Goal: Task Accomplishment & Management: Manage account settings

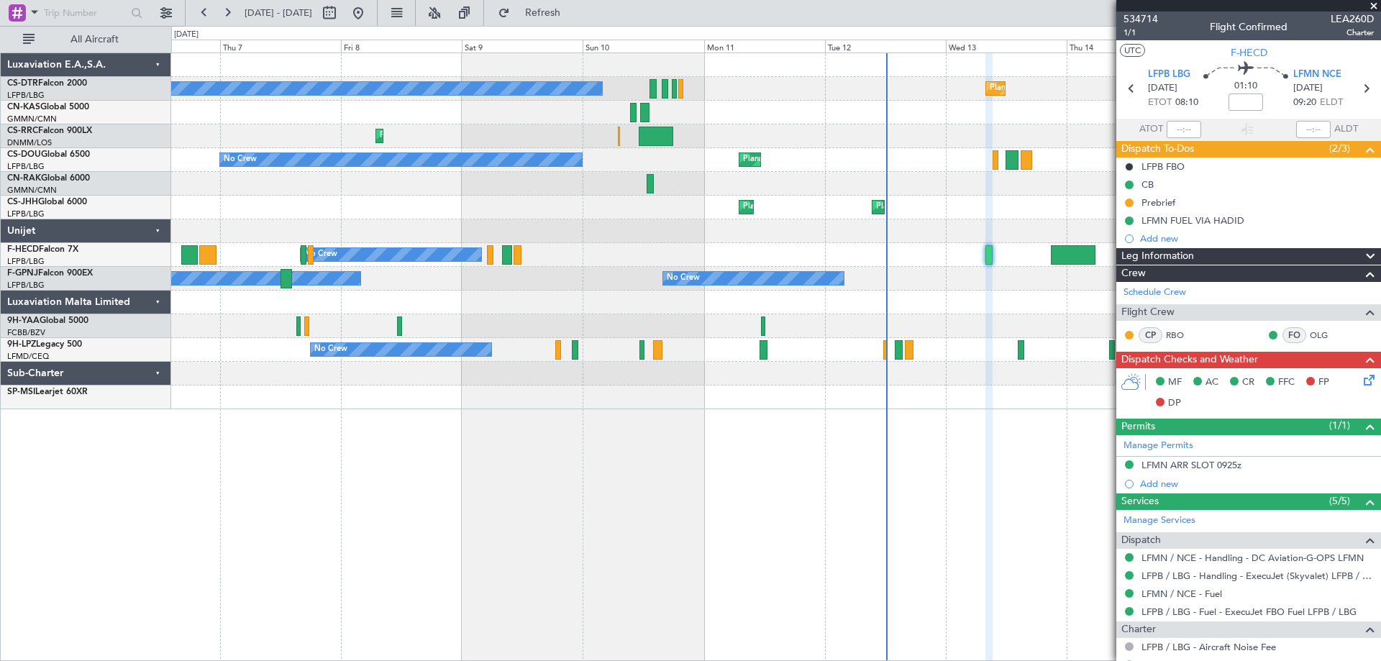
click at [1375, 3] on span at bounding box center [1374, 6] width 14 height 13
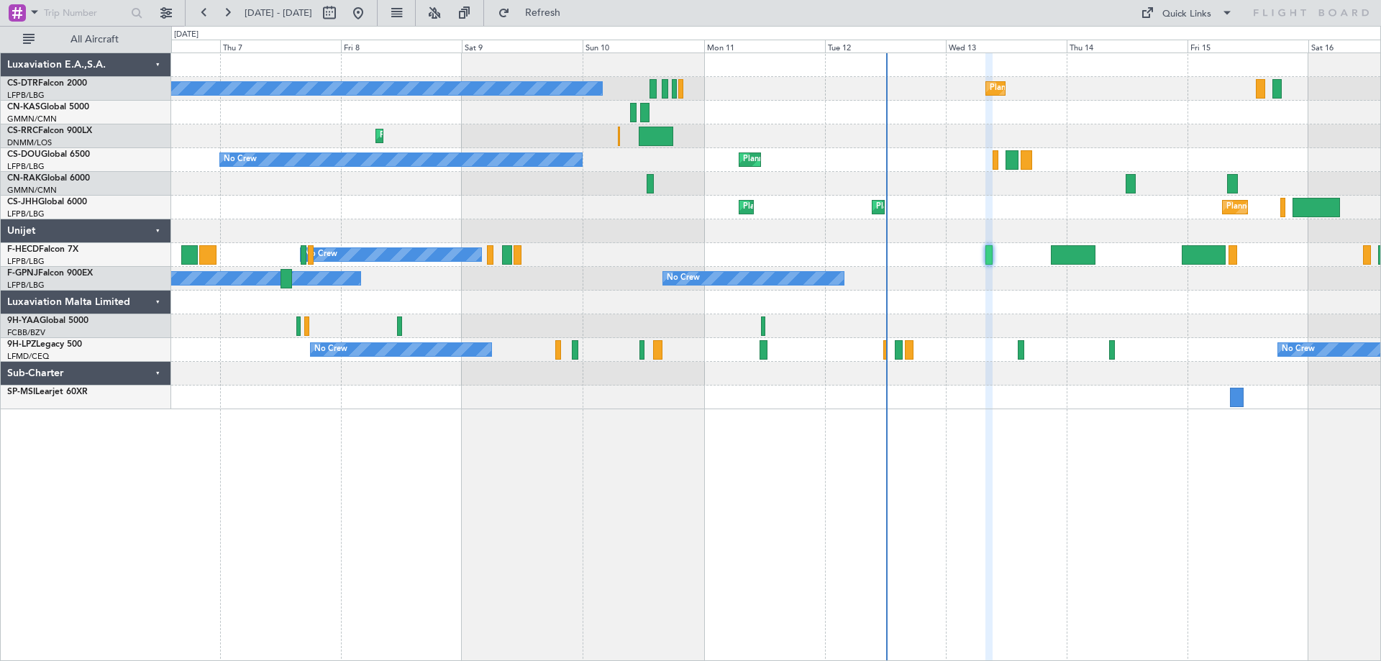
type input "0"
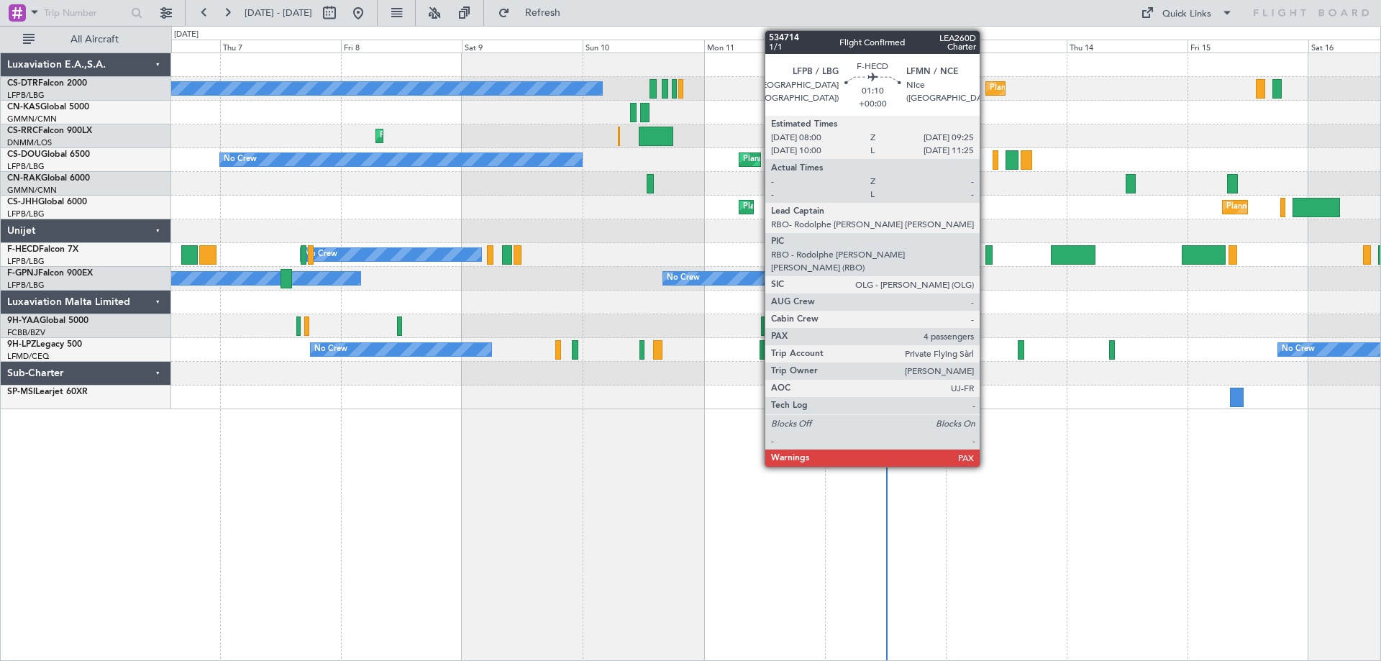
click at [986, 256] on div at bounding box center [988, 254] width 7 height 19
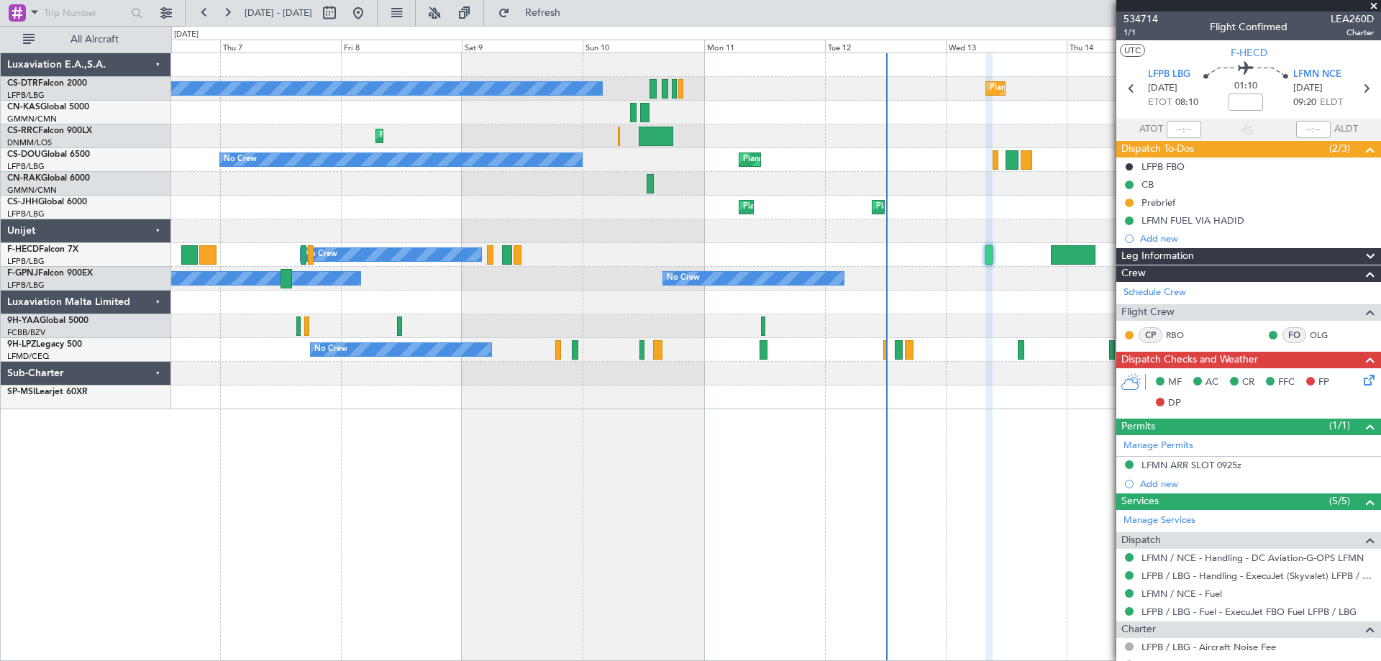
click at [1375, 5] on span at bounding box center [1374, 6] width 14 height 13
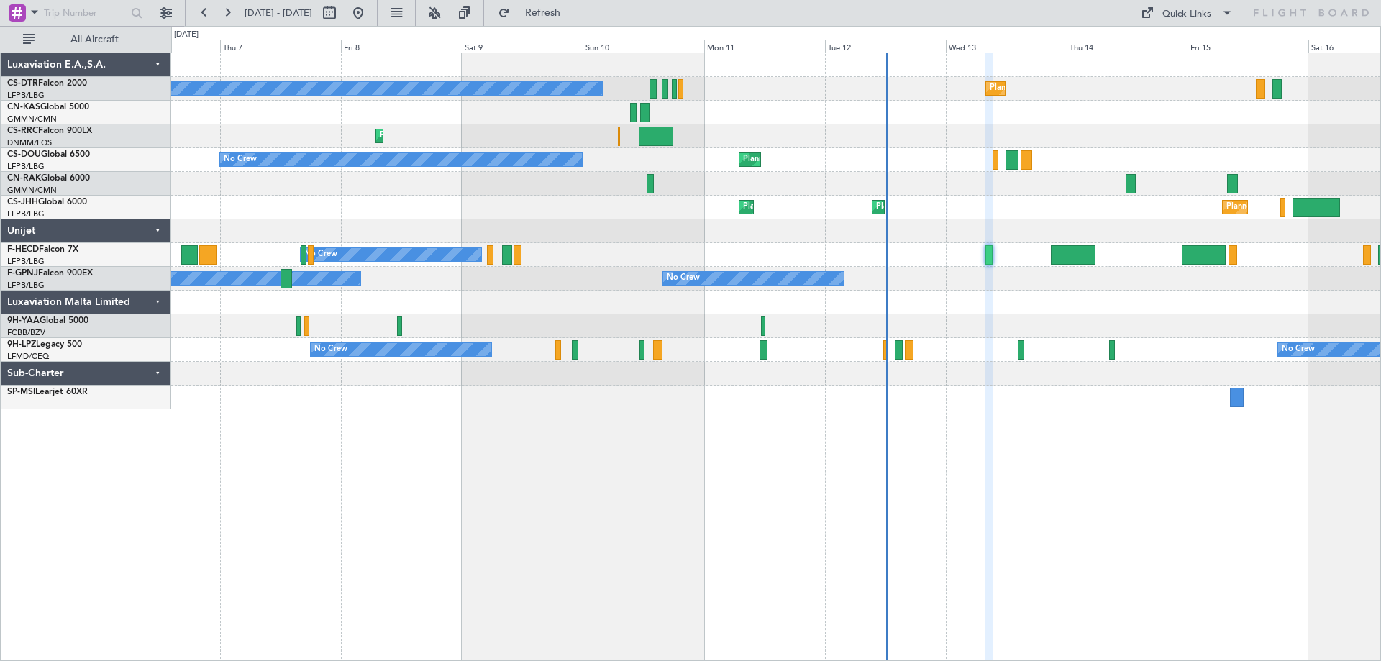
type input "0"
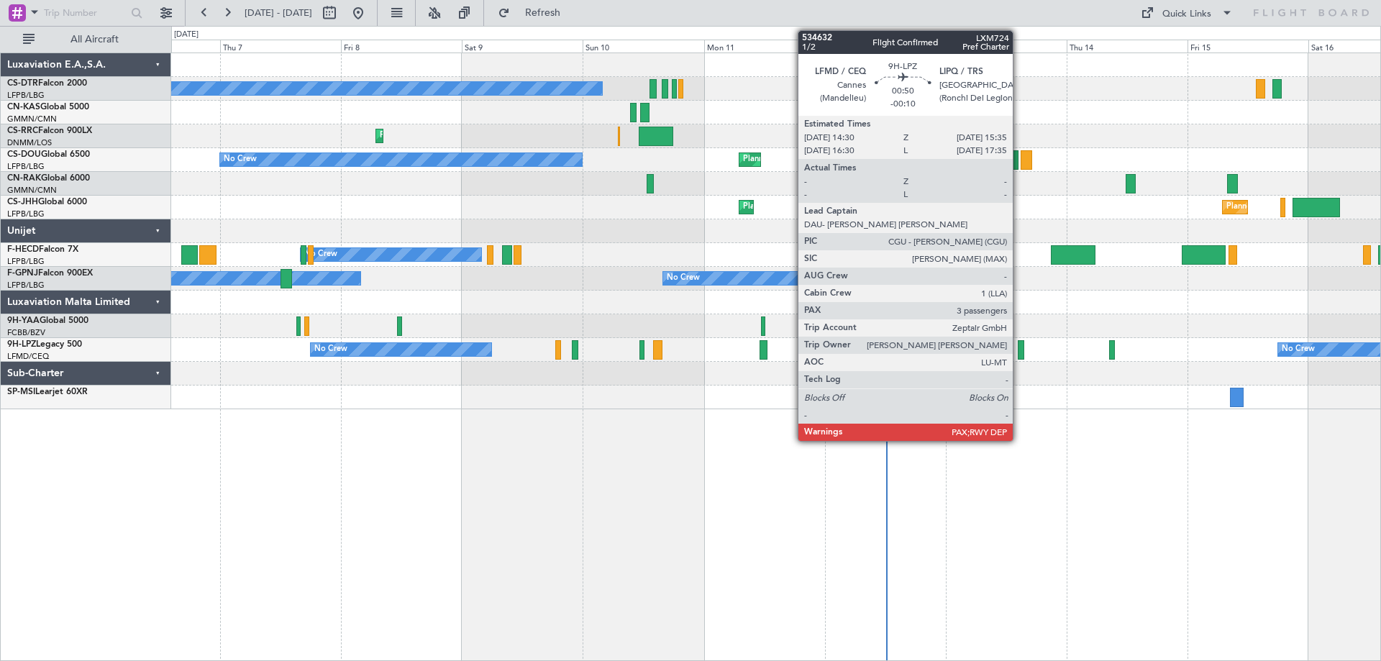
click at [1019, 355] on div at bounding box center [1021, 349] width 6 height 19
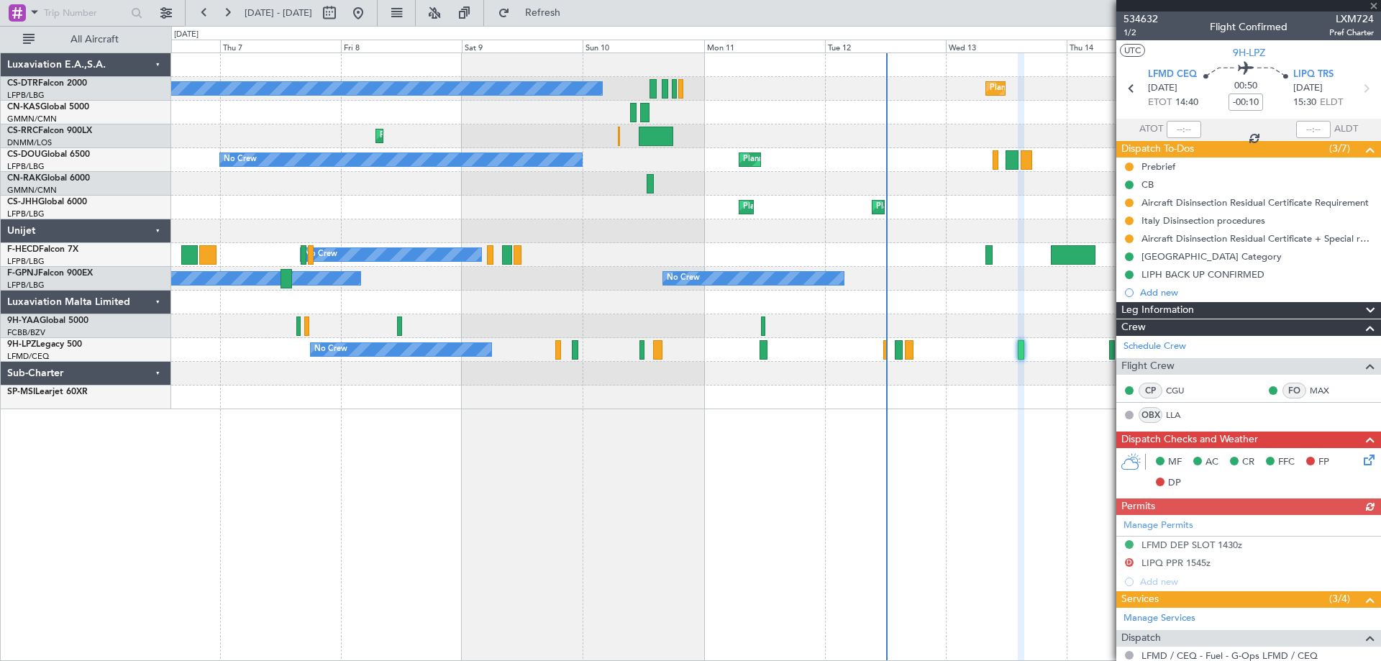
click at [1377, 8] on div at bounding box center [1248, 6] width 265 height 12
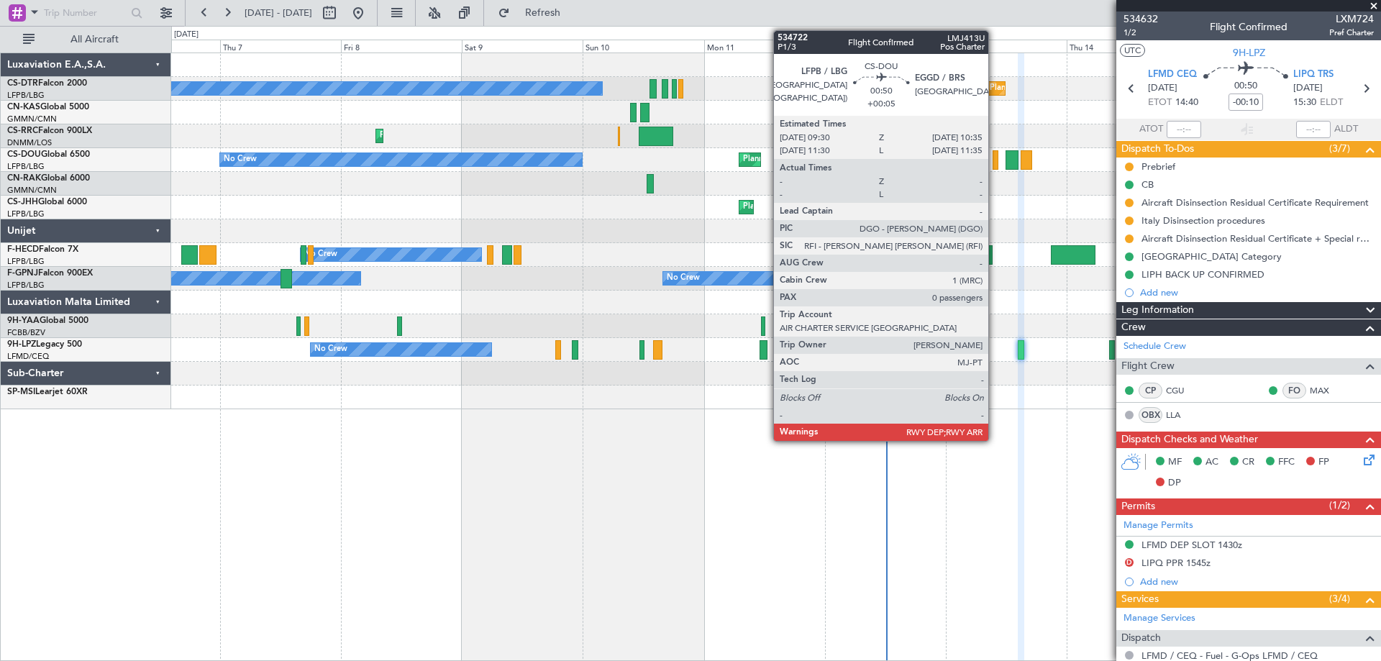
click at [995, 163] on div at bounding box center [996, 159] width 6 height 19
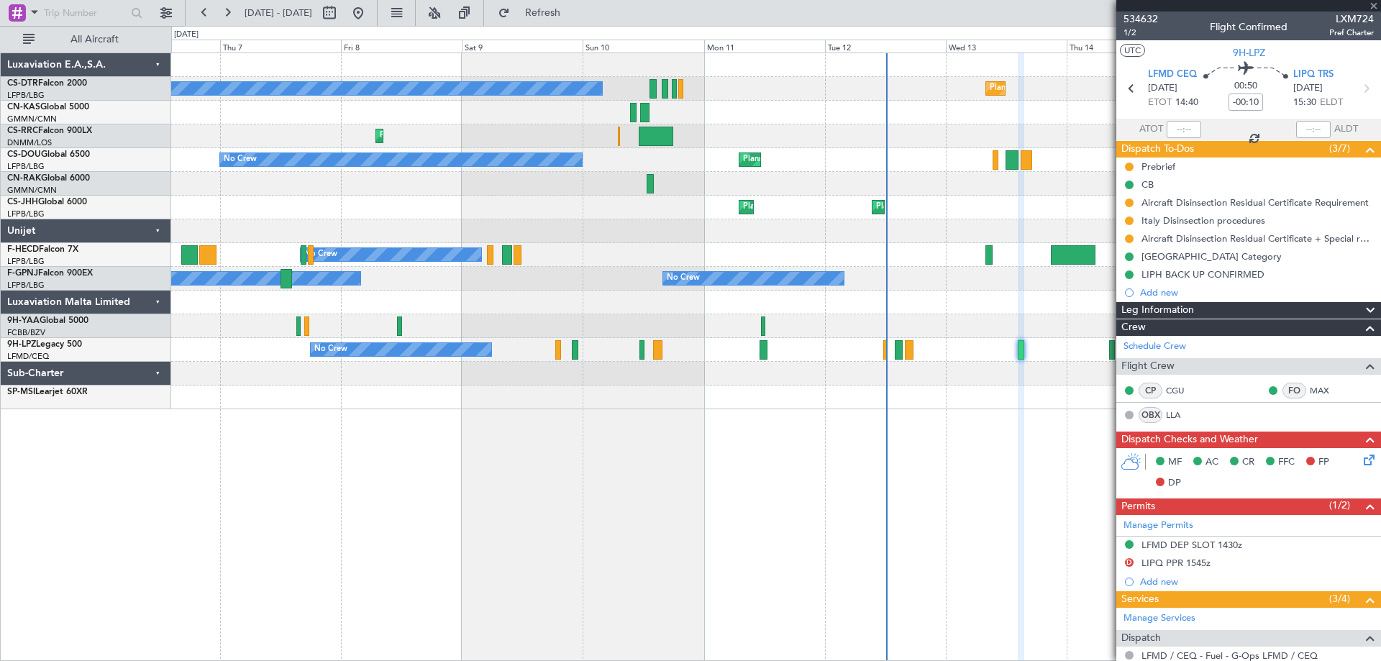
type input "+00:05"
type input "0"
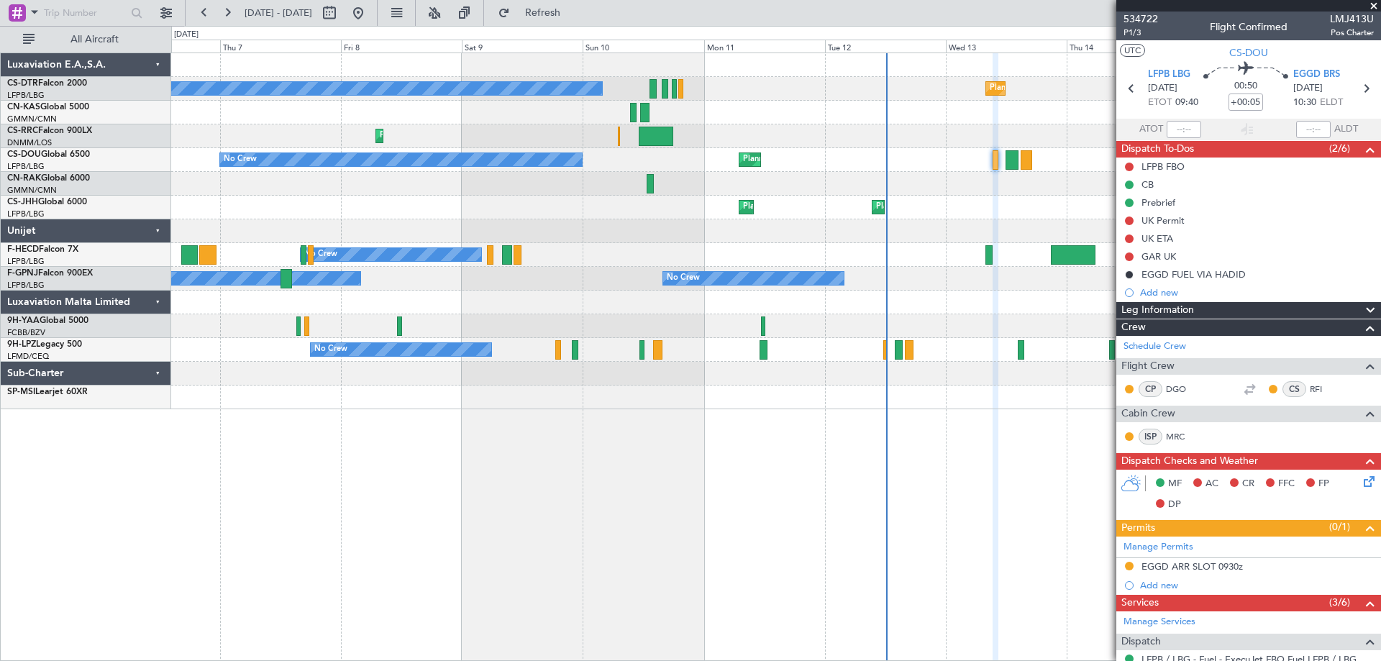
click at [1372, 6] on span at bounding box center [1374, 6] width 14 height 13
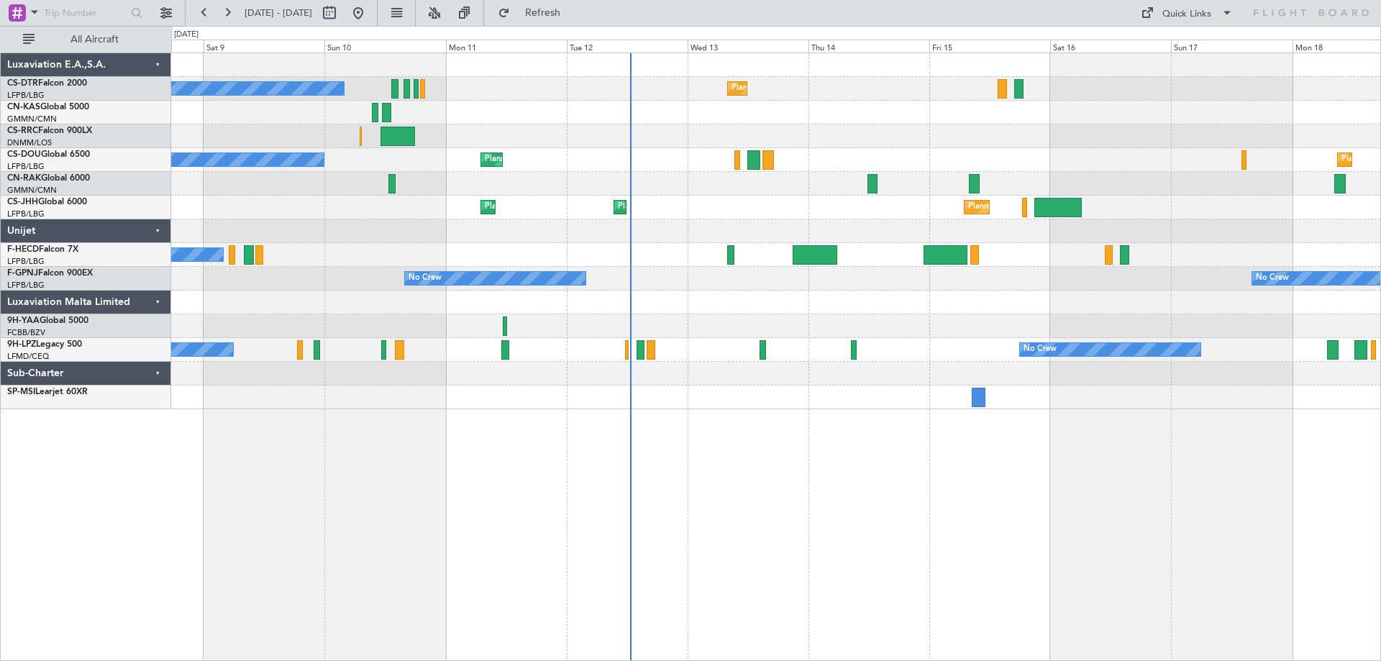
click at [764, 171] on div "Planned Maint [GEOGRAPHIC_DATA] ([GEOGRAPHIC_DATA]) No Crew Planned Maint [GEOG…" at bounding box center [775, 160] width 1209 height 24
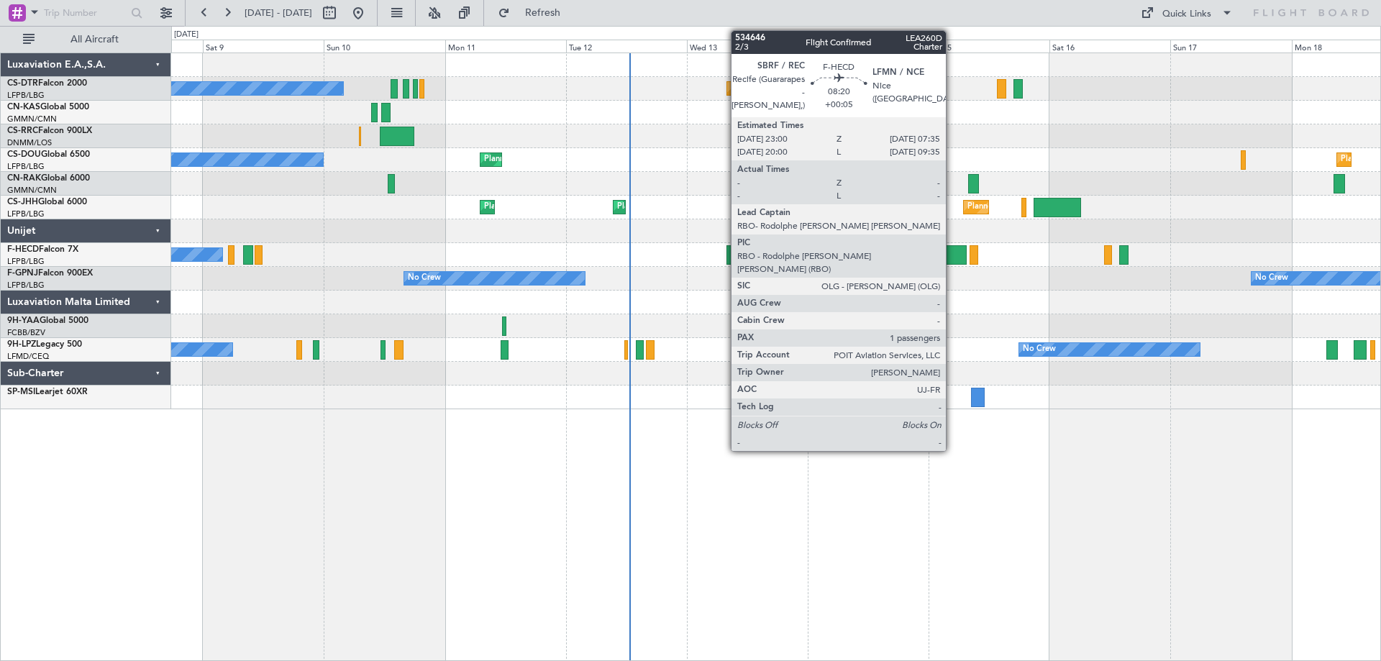
click at [953, 256] on div at bounding box center [945, 254] width 44 height 19
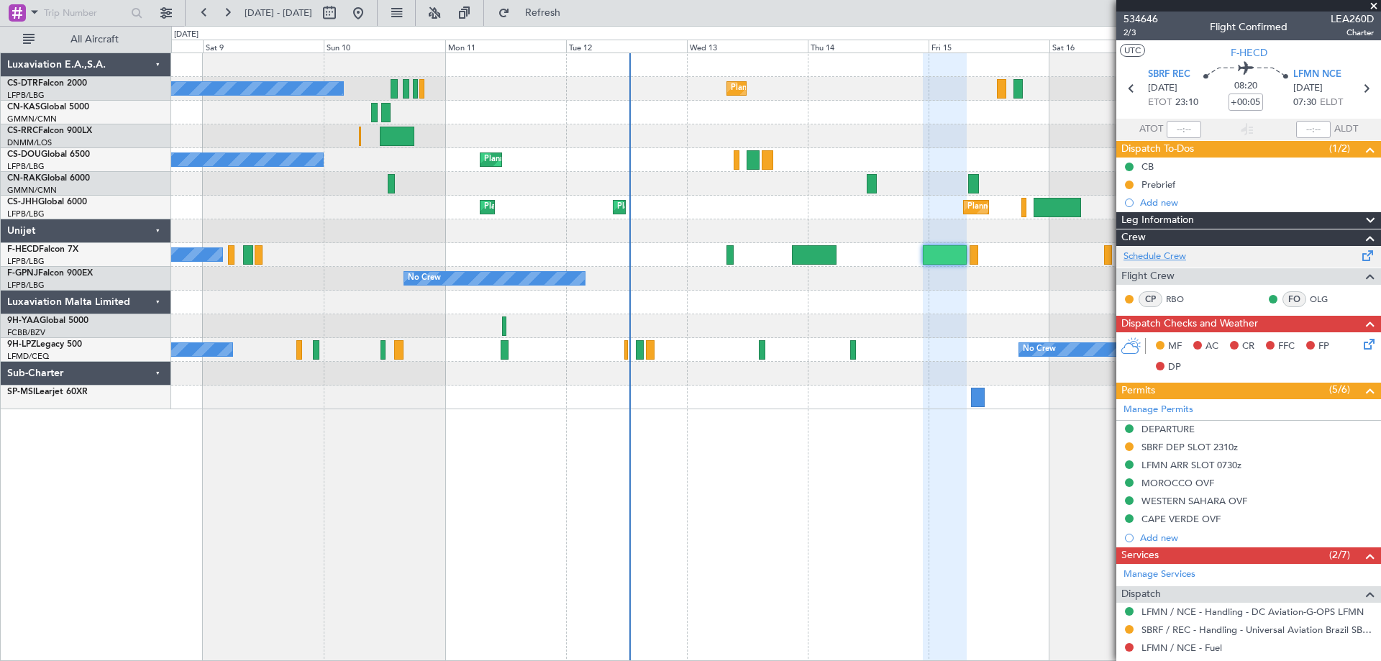
click at [1157, 257] on link "Schedule Crew" at bounding box center [1155, 257] width 63 height 14
click at [1371, 4] on span at bounding box center [1374, 6] width 14 height 13
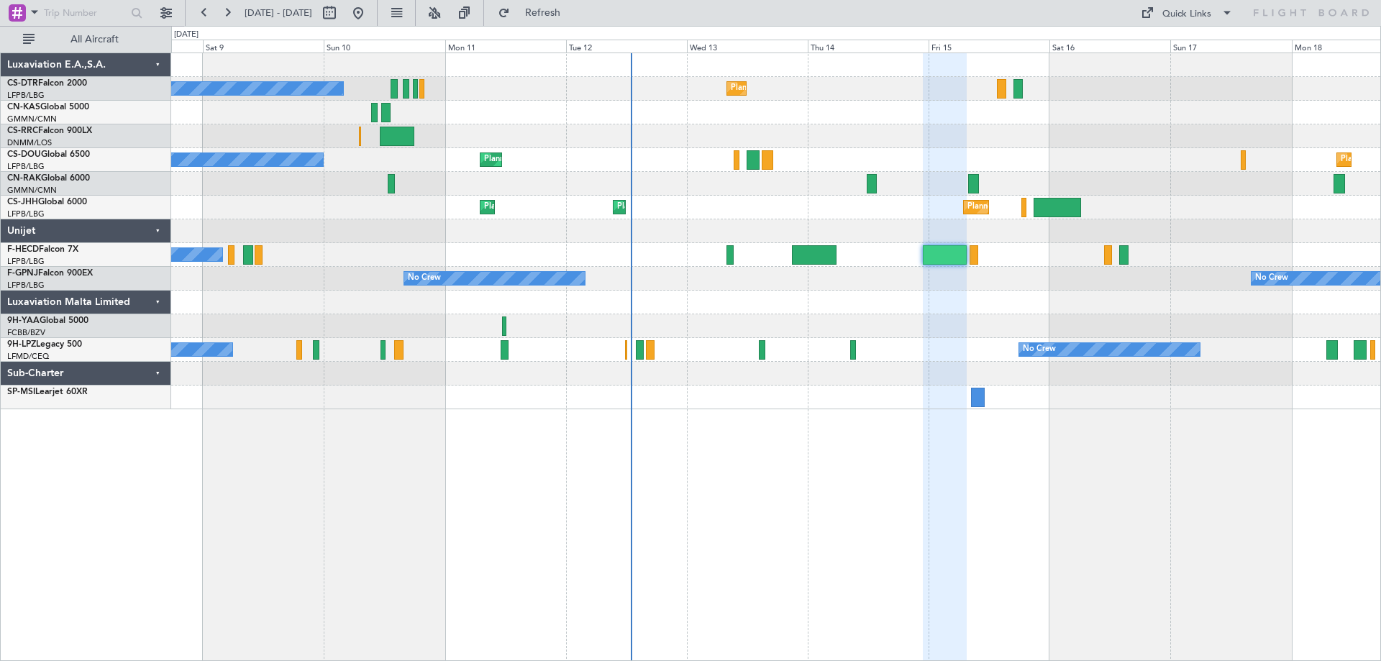
type input "0"
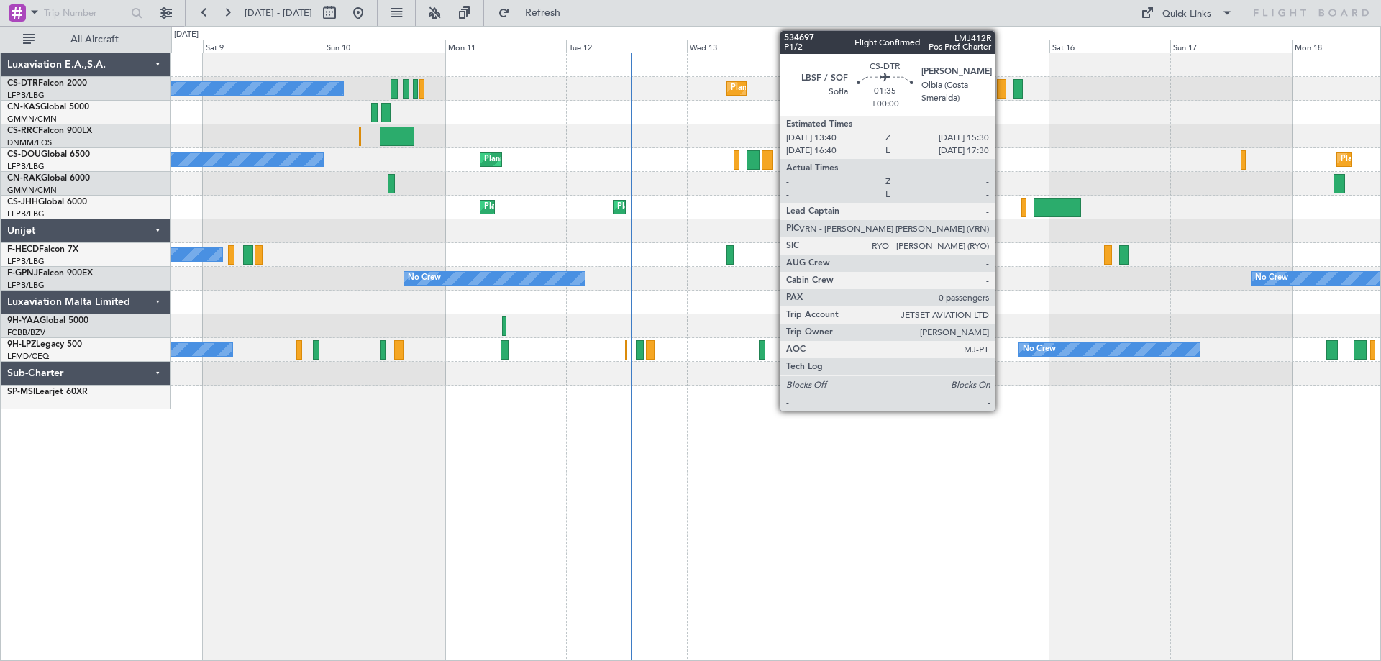
click at [1001, 91] on div at bounding box center [1001, 88] width 9 height 19
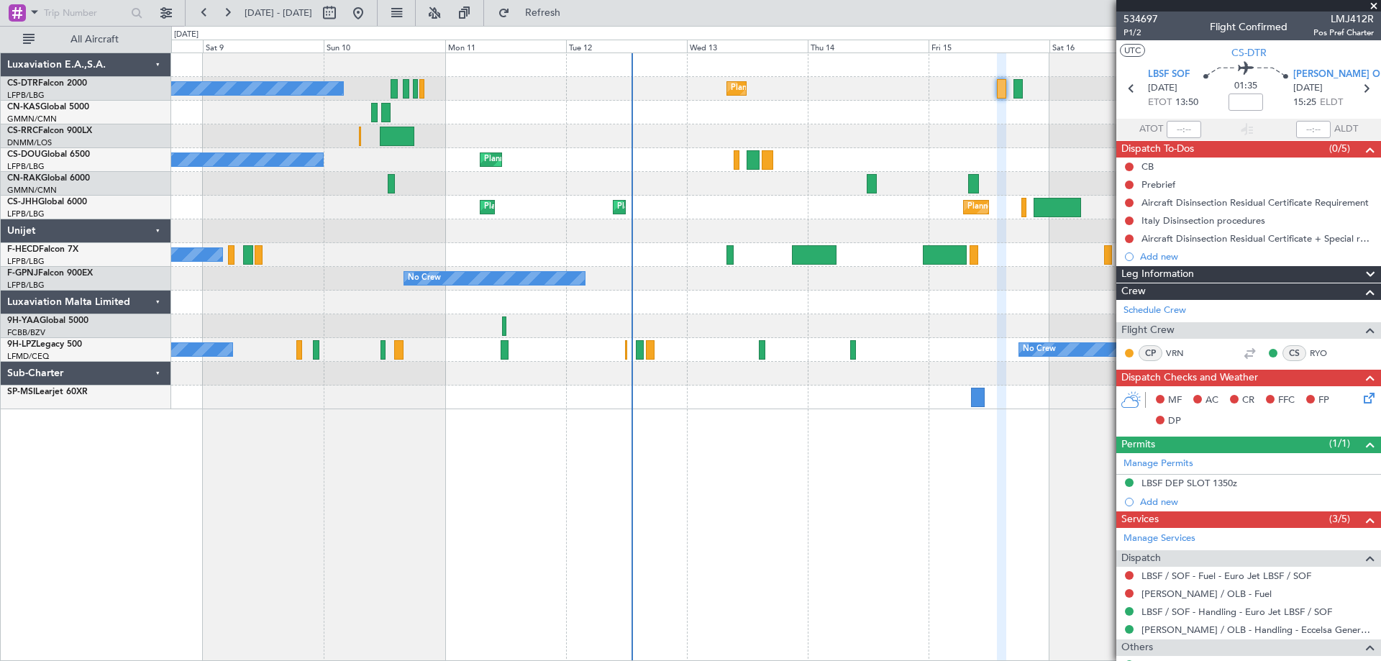
click at [1380, 6] on span at bounding box center [1374, 6] width 14 height 13
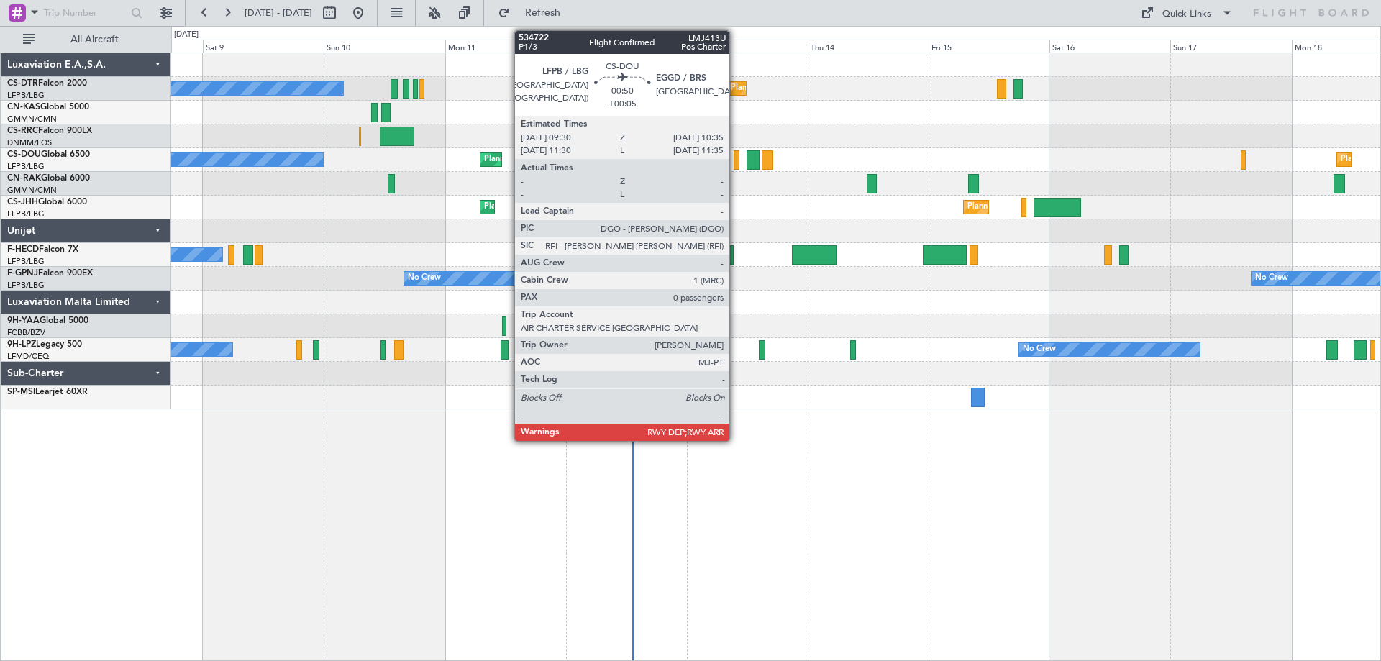
click at [736, 164] on div at bounding box center [737, 159] width 6 height 19
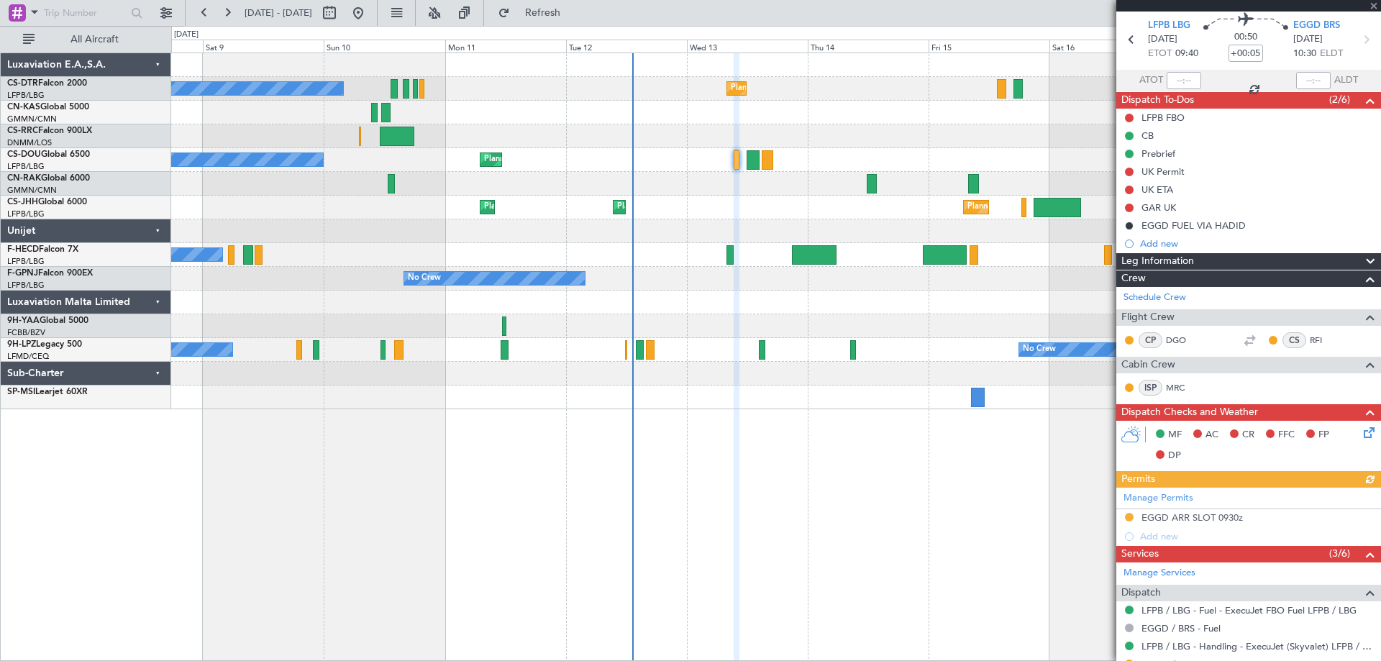
scroll to position [72, 0]
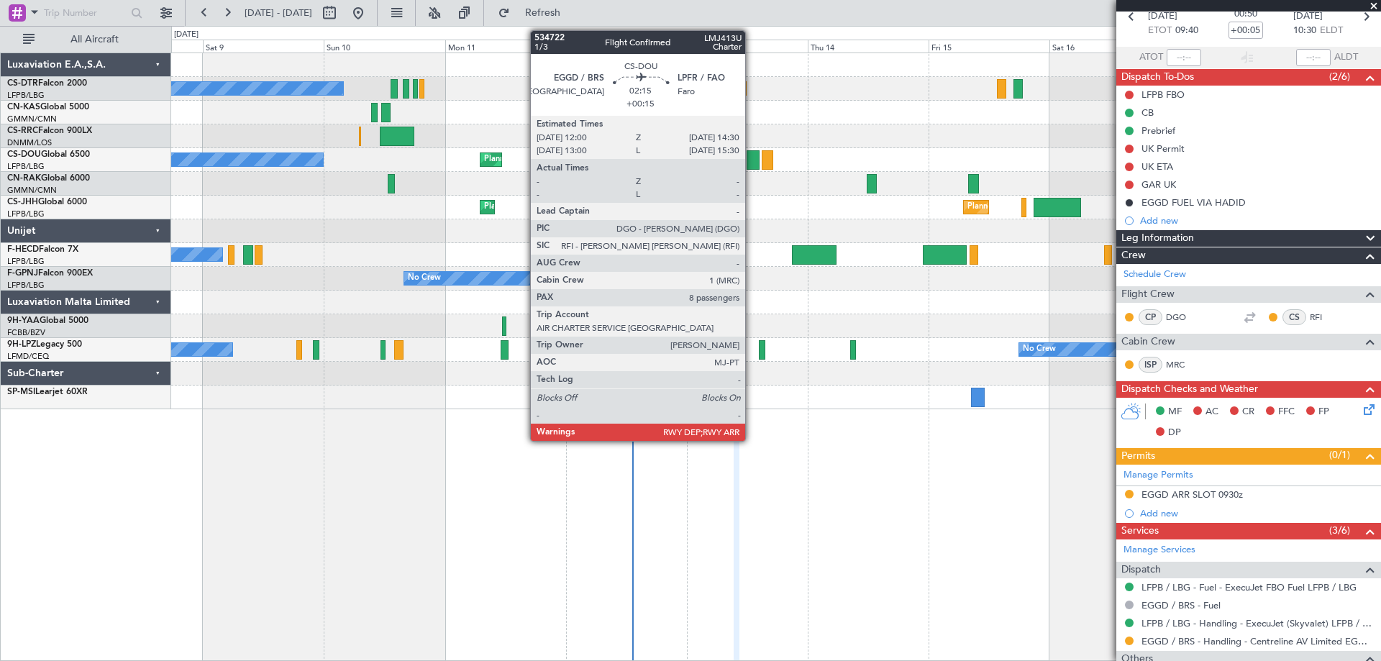
click at [752, 166] on div at bounding box center [753, 159] width 13 height 19
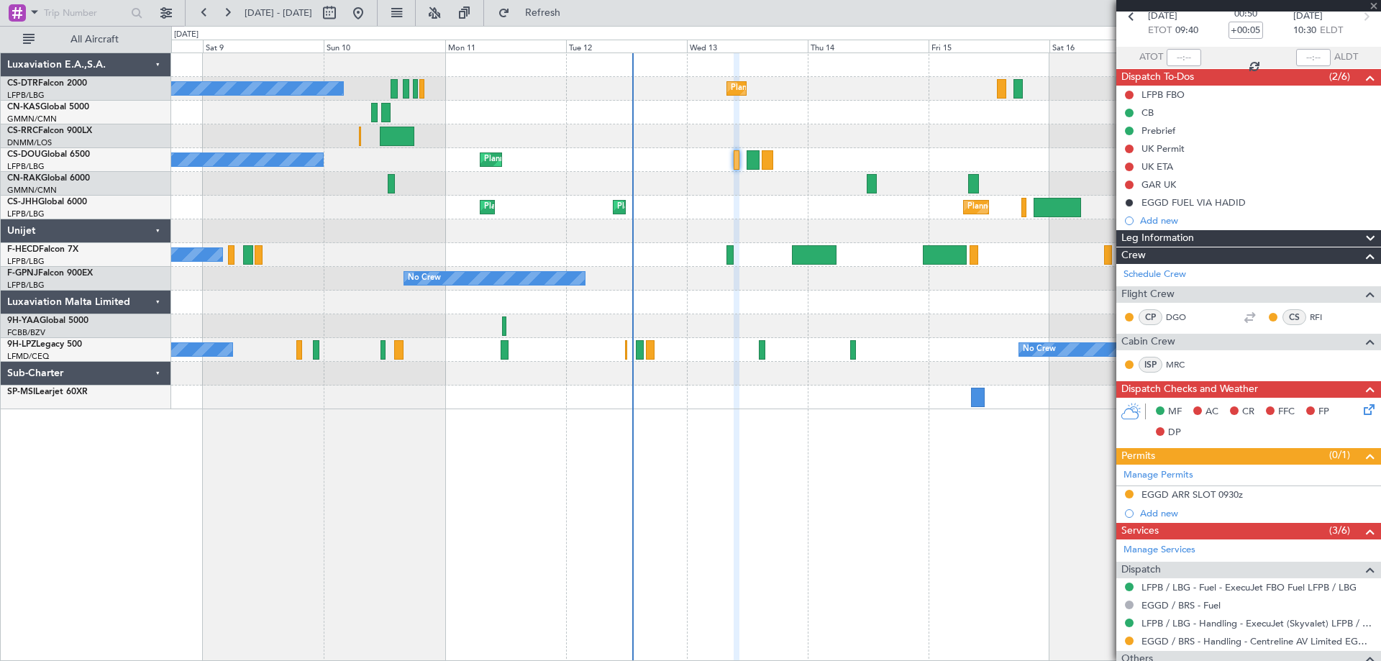
type input "+00:15"
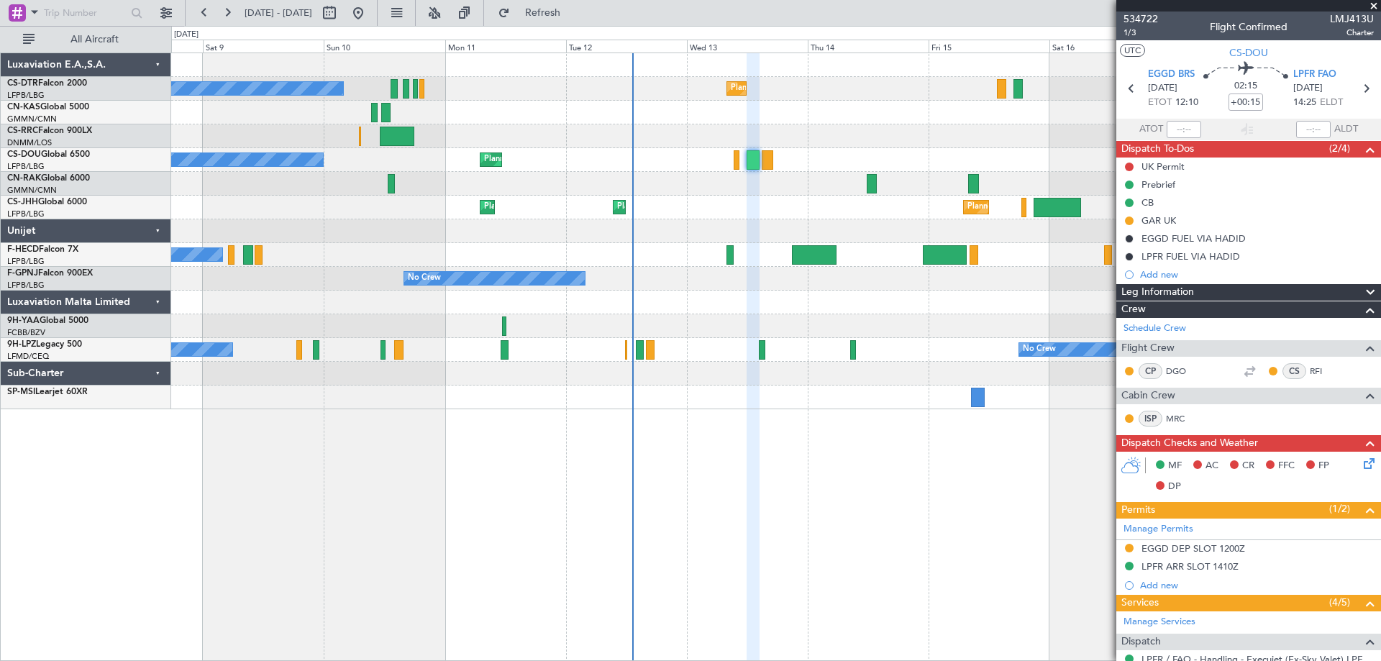
click at [1374, 3] on span at bounding box center [1374, 6] width 14 height 13
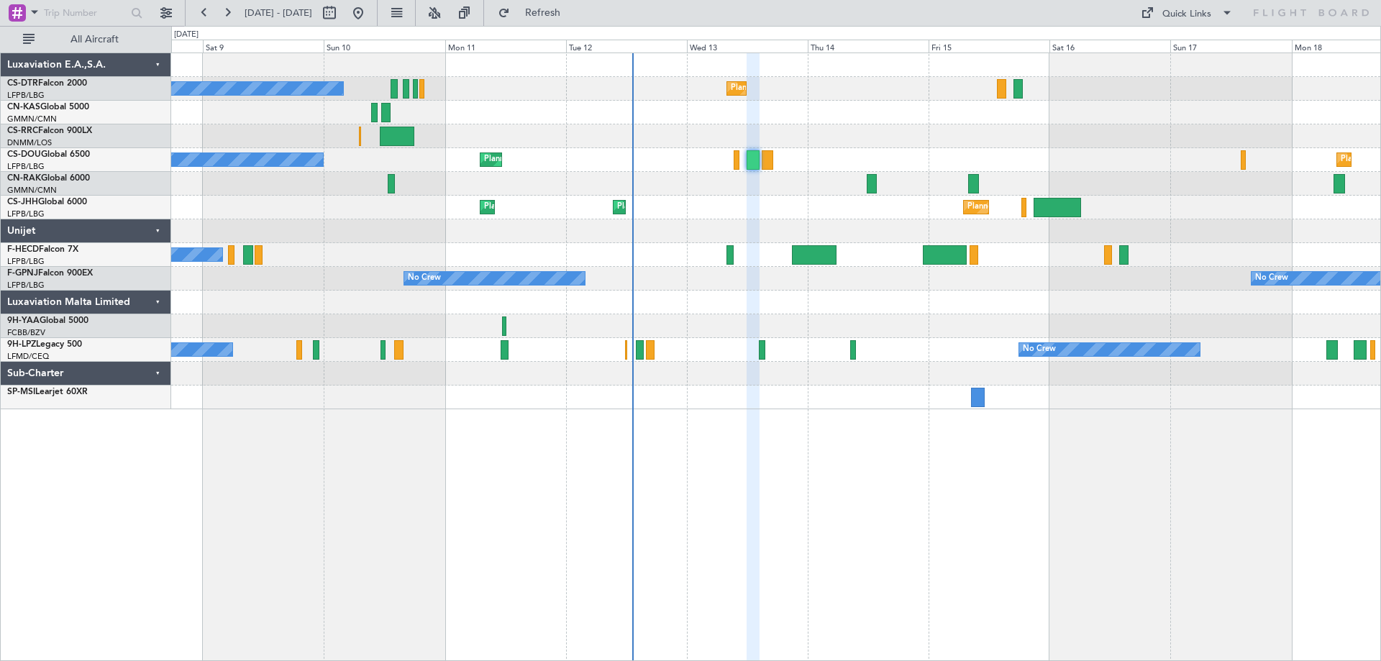
type input "0"
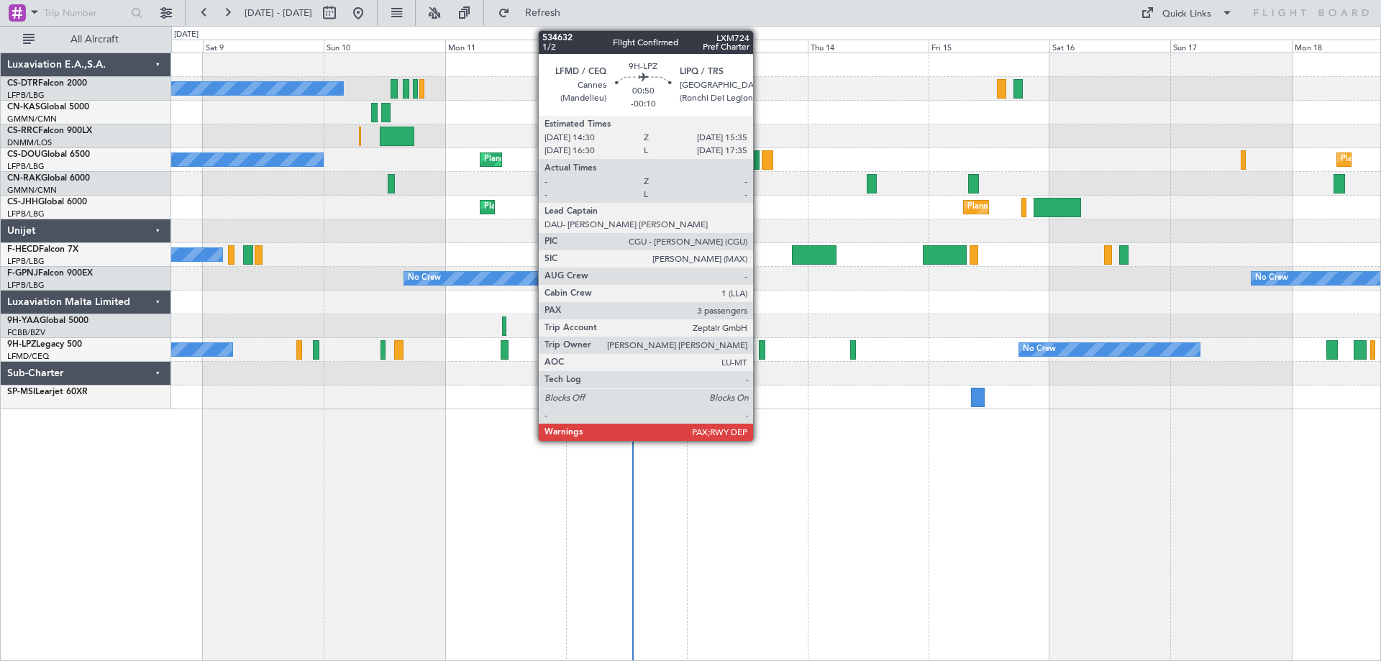
click at [760, 357] on div at bounding box center [762, 349] width 6 height 19
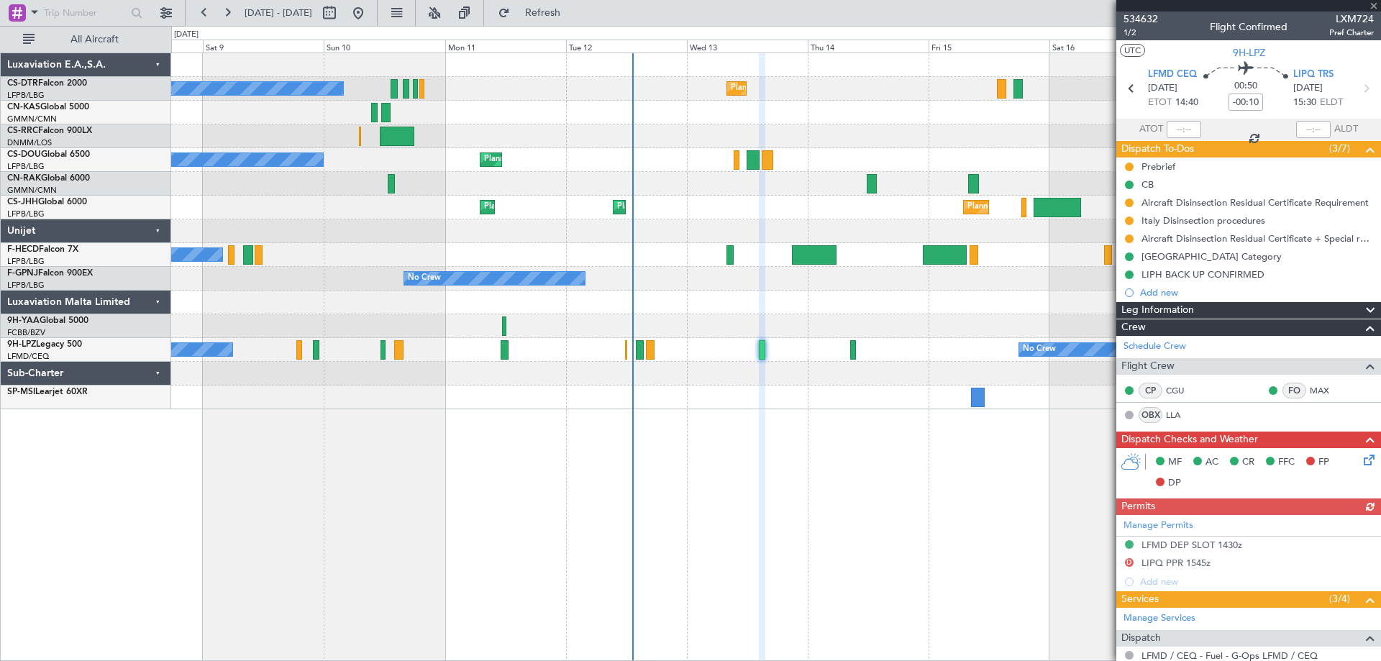
scroll to position [248, 0]
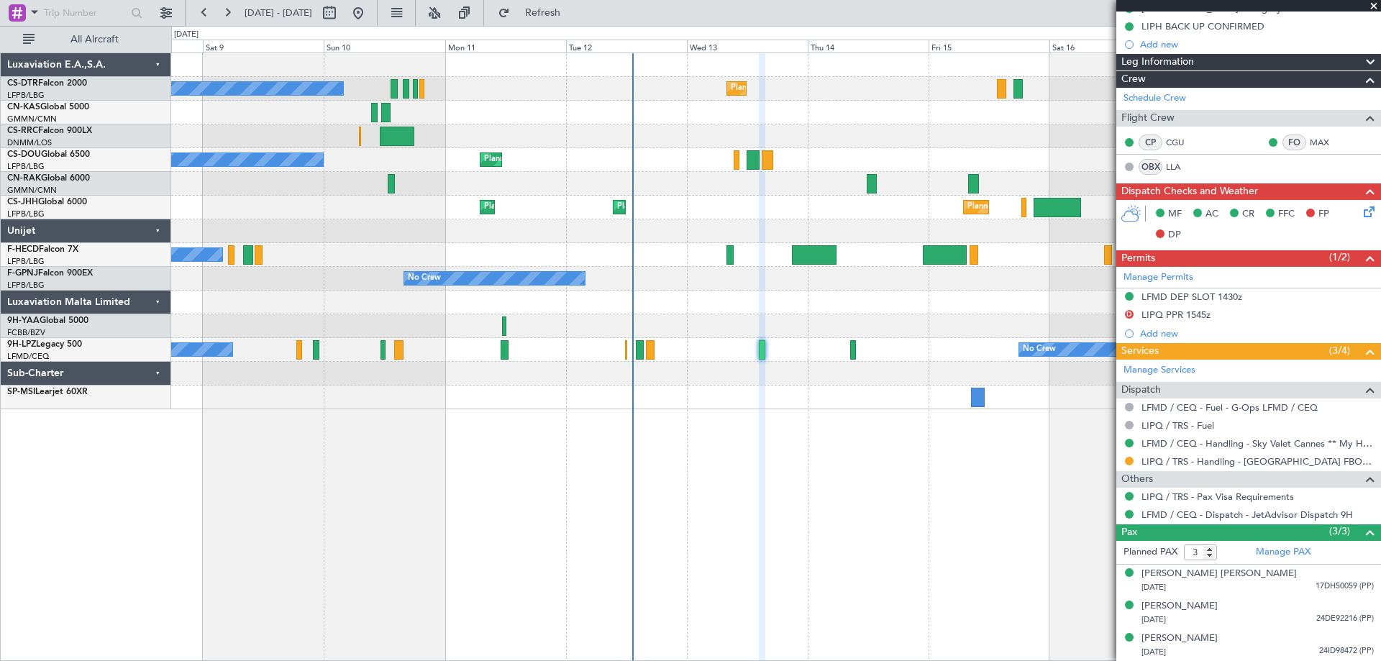
click at [1376, 5] on span at bounding box center [1374, 6] width 14 height 13
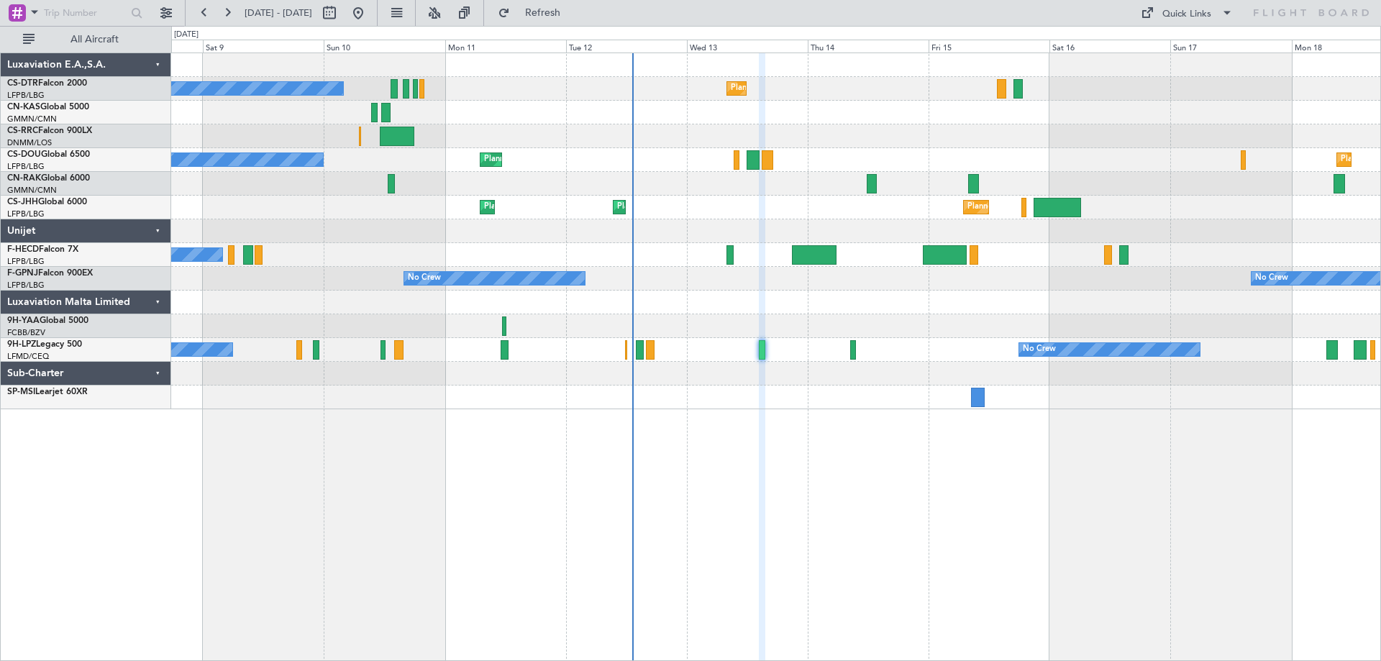
type input "0"
